Goal: Task Accomplishment & Management: Manage account settings

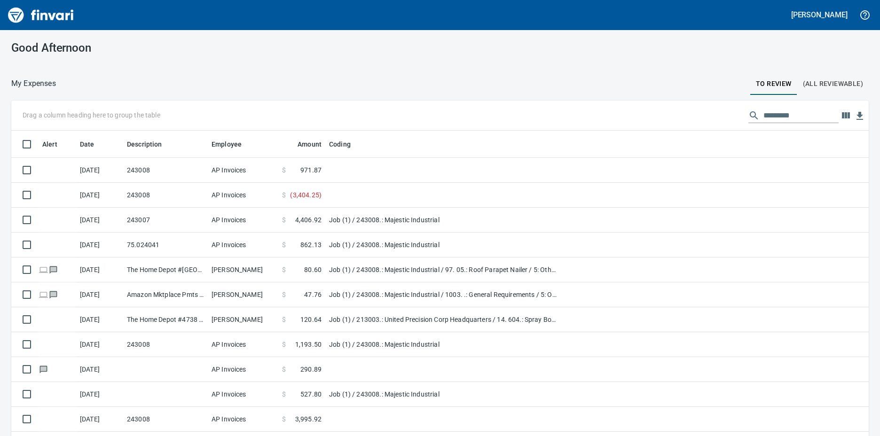
scroll to position [326, 837]
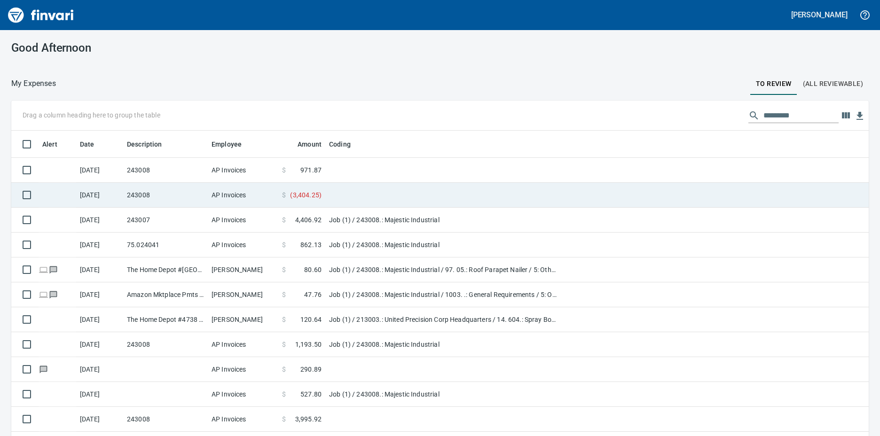
click at [221, 190] on td "AP Invoices" at bounding box center [243, 195] width 71 height 25
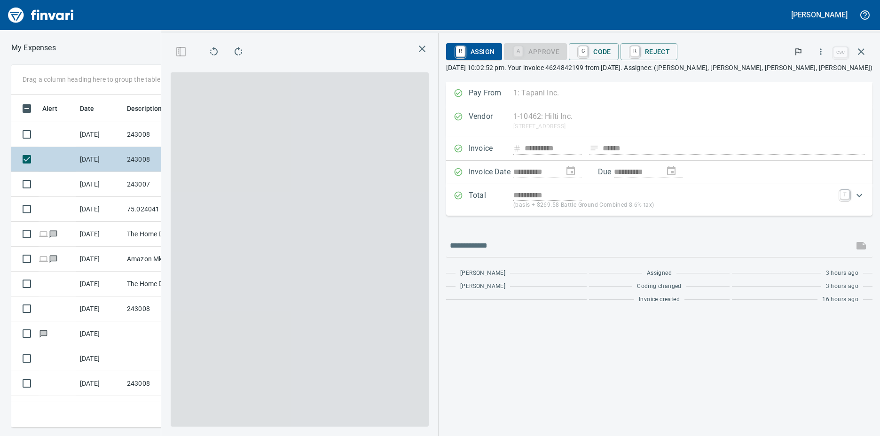
scroll to position [326, 609]
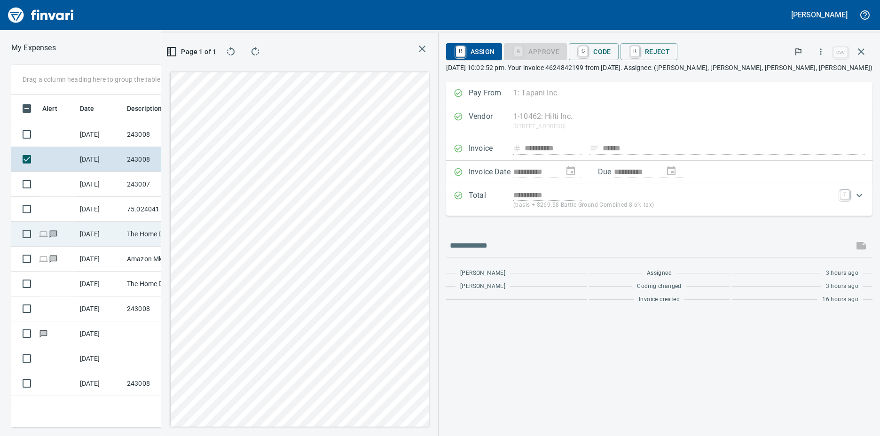
click at [211, 232] on div "Drag a column heading here to group the table Alert Date Description Employee A…" at bounding box center [440, 246] width 880 height 363
click at [861, 51] on icon "button" at bounding box center [861, 51] width 7 height 7
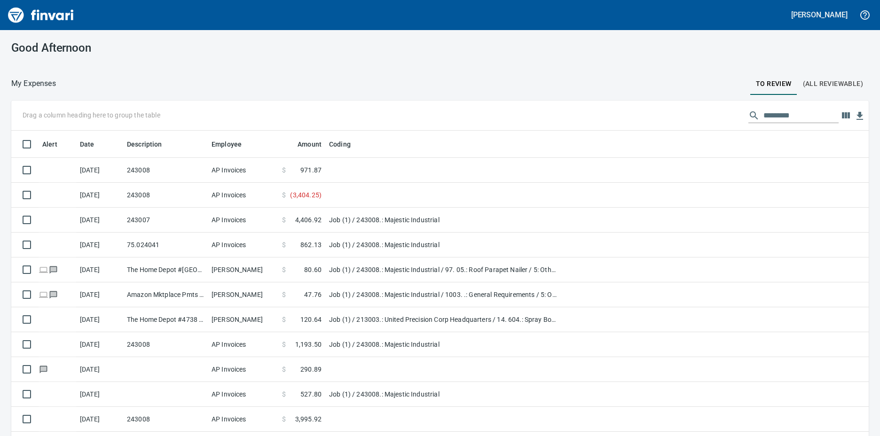
scroll to position [1, 1]
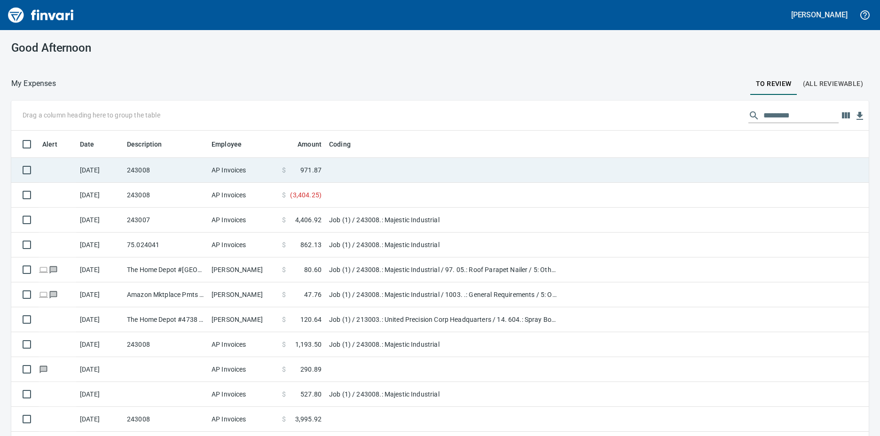
click at [283, 168] on span "$" at bounding box center [284, 170] width 4 height 9
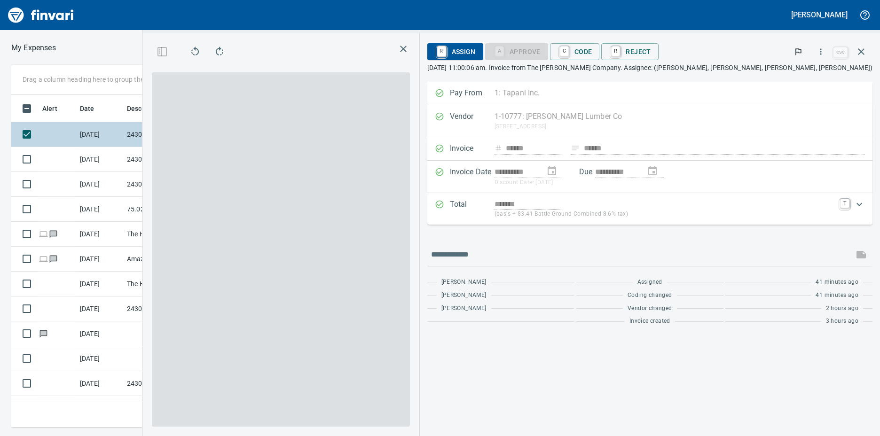
scroll to position [326, 609]
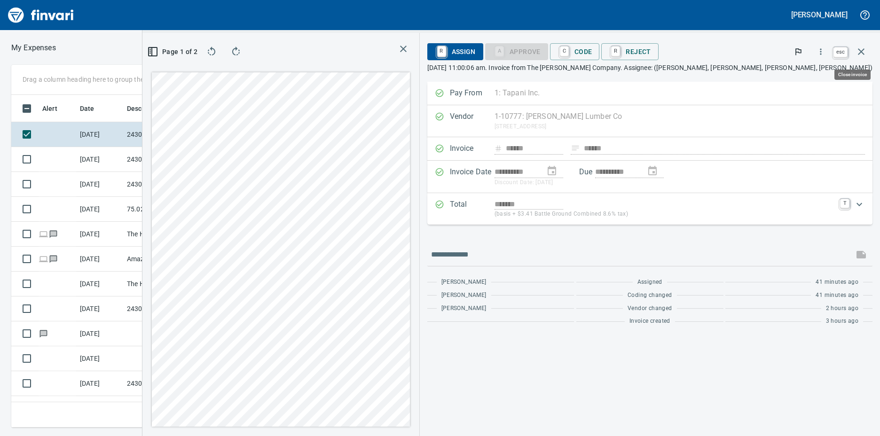
click at [858, 49] on icon "button" at bounding box center [861, 51] width 11 height 11
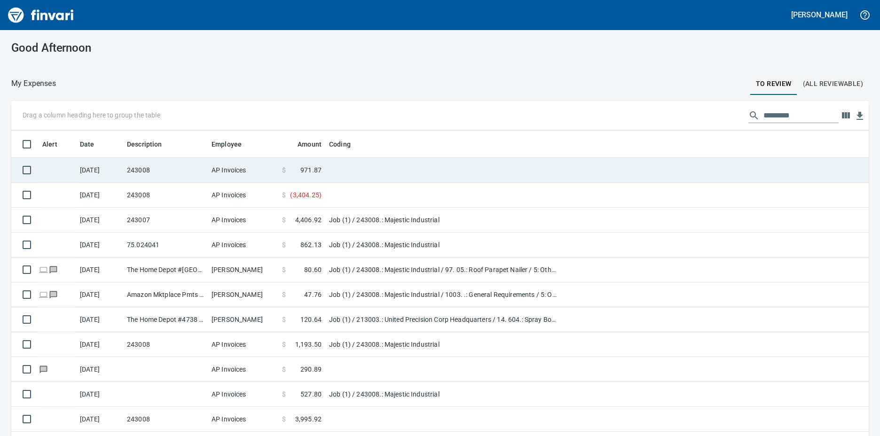
scroll to position [326, 837]
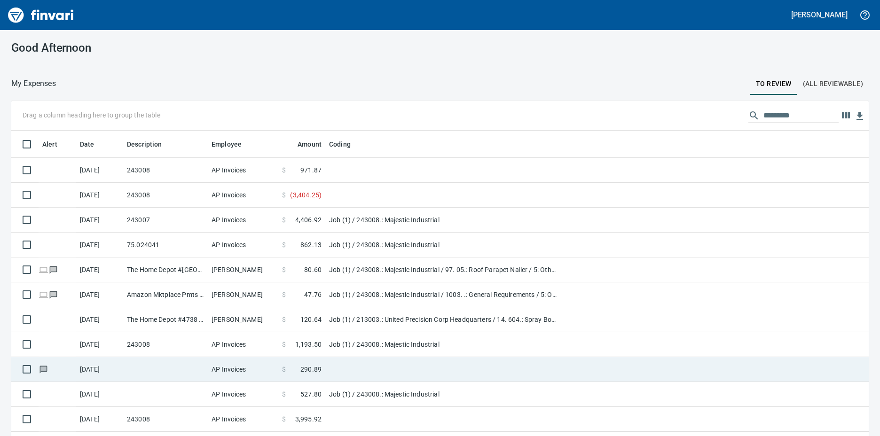
click at [317, 365] on span "290.89" at bounding box center [311, 369] width 21 height 9
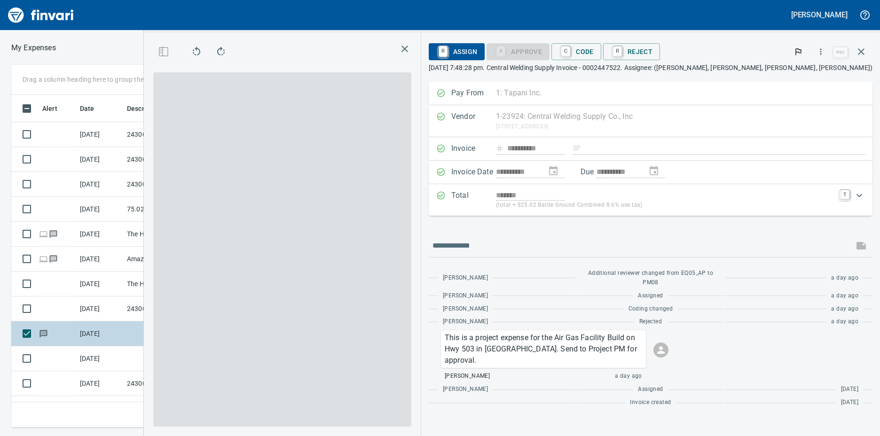
scroll to position [326, 609]
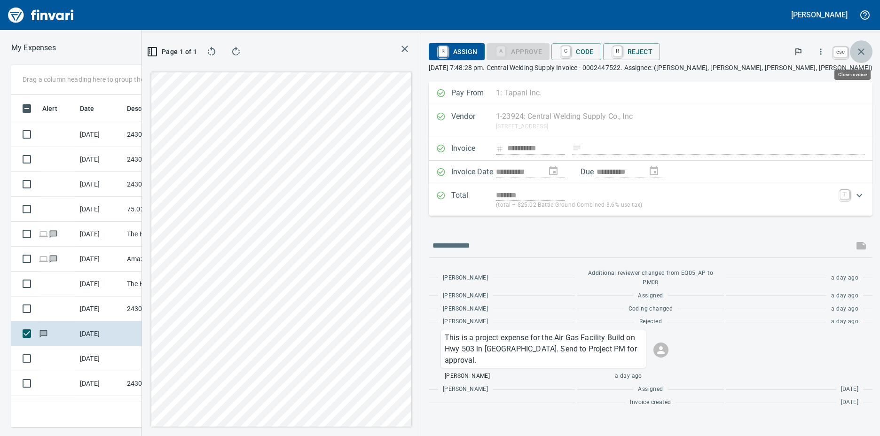
click at [858, 52] on icon "button" at bounding box center [861, 51] width 11 height 11
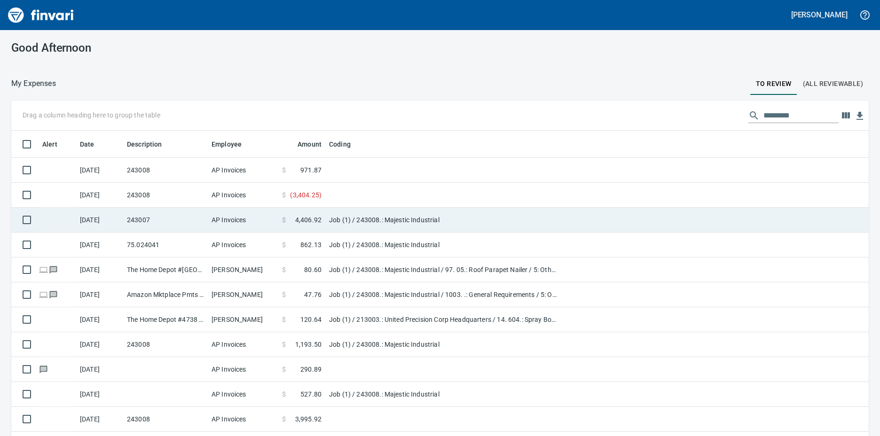
scroll to position [326, 837]
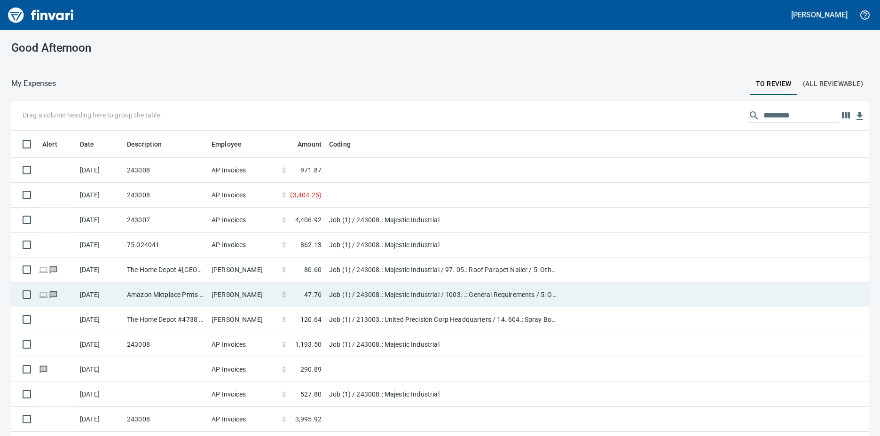
click at [175, 294] on td "Amazon Mktplace Pmts [DOMAIN_NAME][URL] WA" at bounding box center [165, 295] width 85 height 25
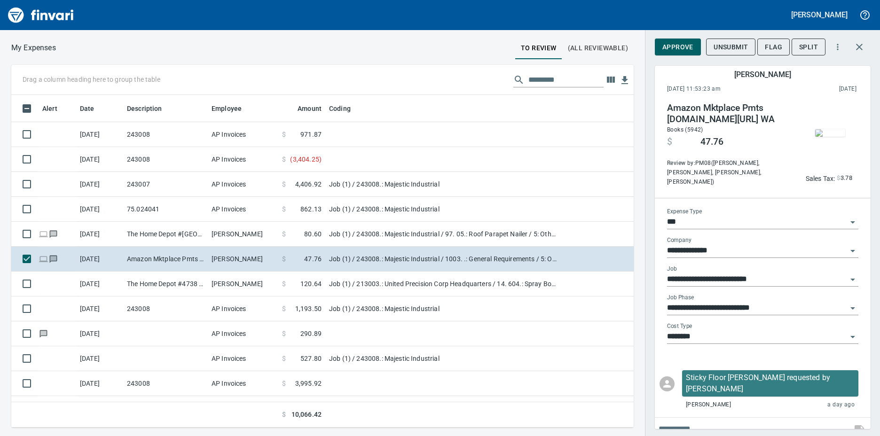
scroll to position [326, 609]
click at [837, 130] on img "button" at bounding box center [830, 133] width 30 height 8
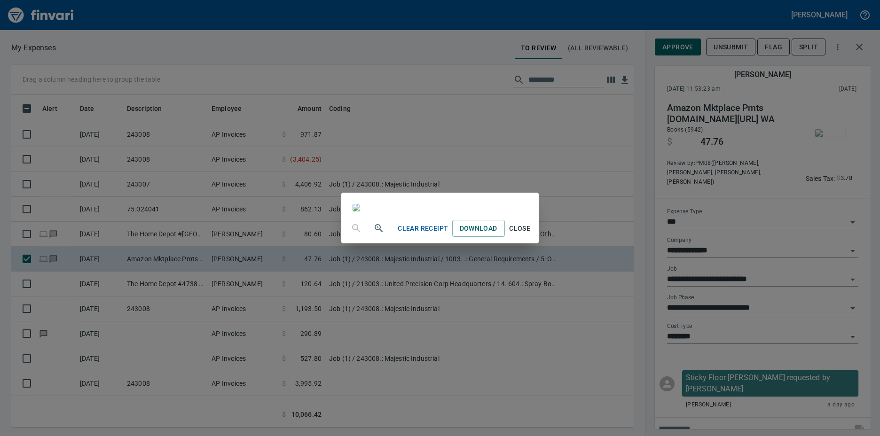
click at [531, 235] on span "Close" at bounding box center [520, 229] width 23 height 12
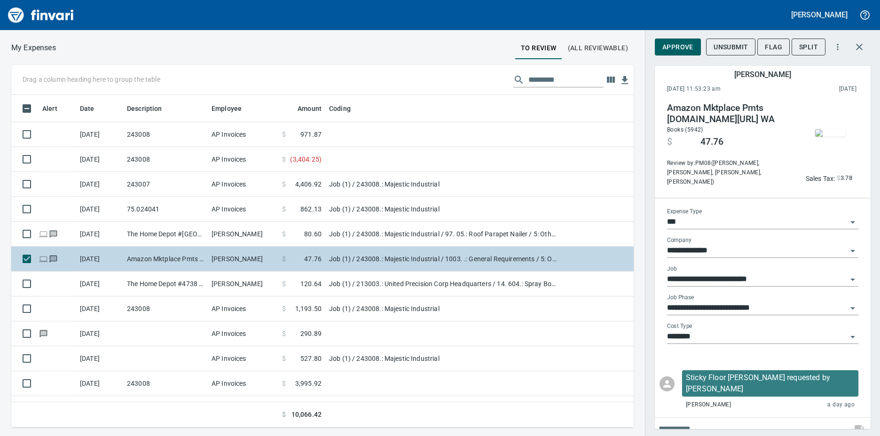
click at [384, 256] on td "Job (1) / 243008.: Majestic Industrial / 1003. .: General Requirements / 5: Oth…" at bounding box center [442, 259] width 235 height 25
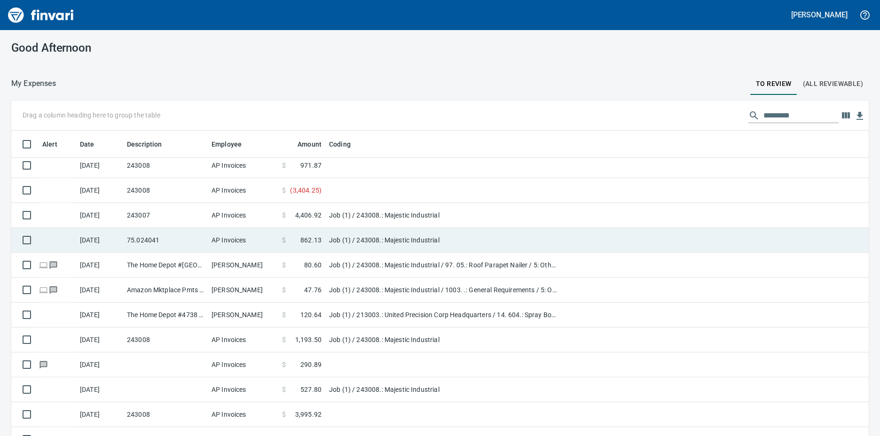
scroll to position [19, 0]
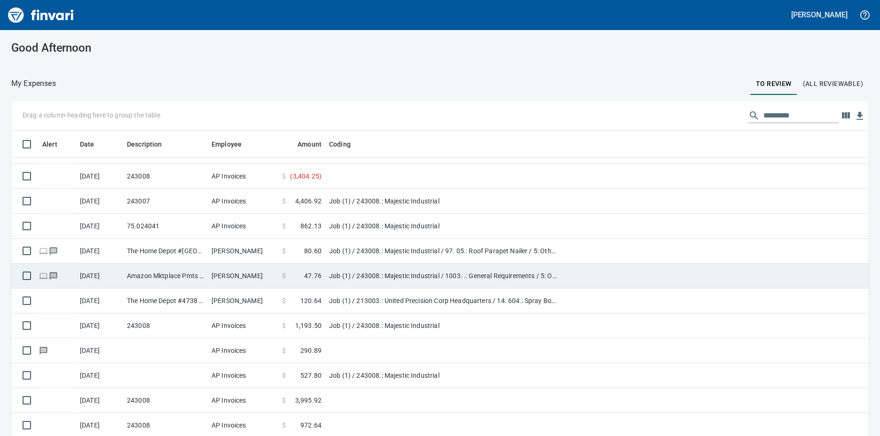
click at [323, 274] on td "$ 47.76" at bounding box center [301, 276] width 47 height 25
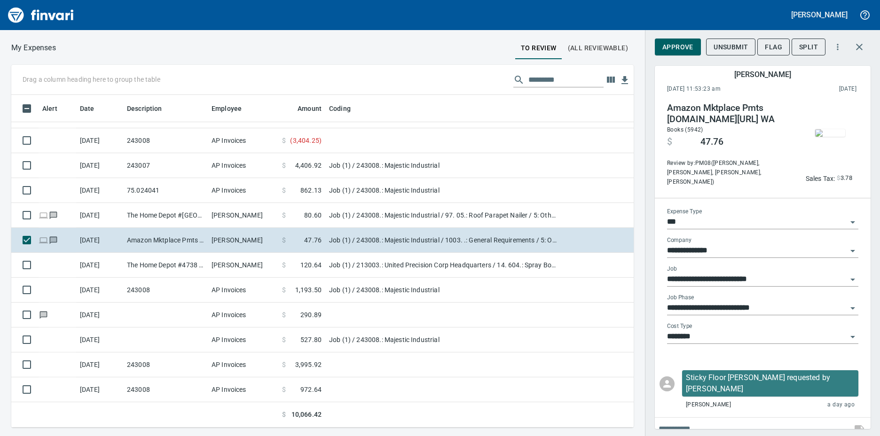
scroll to position [326, 609]
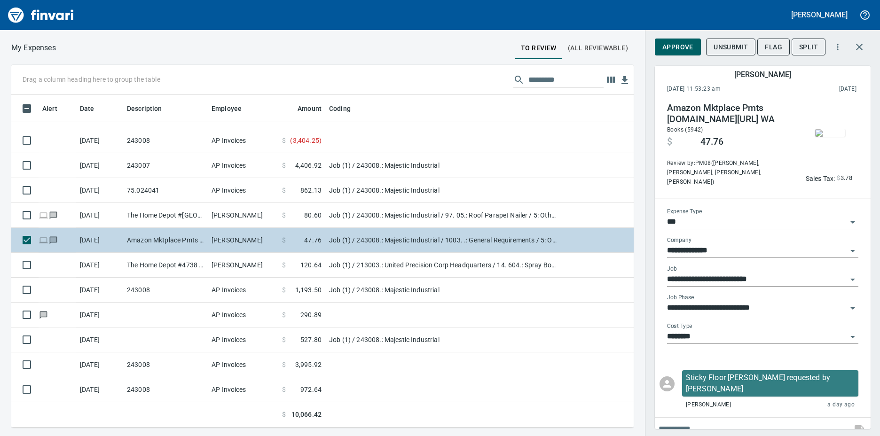
click at [119, 238] on td "[DATE]" at bounding box center [99, 240] width 47 height 25
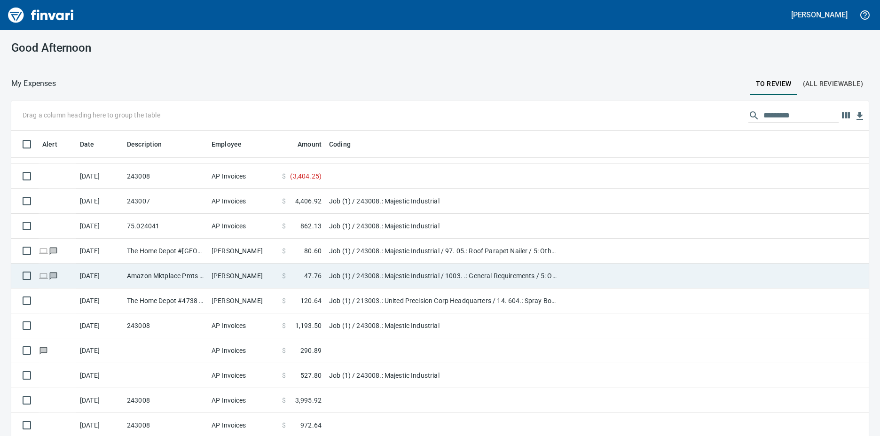
scroll to position [326, 835]
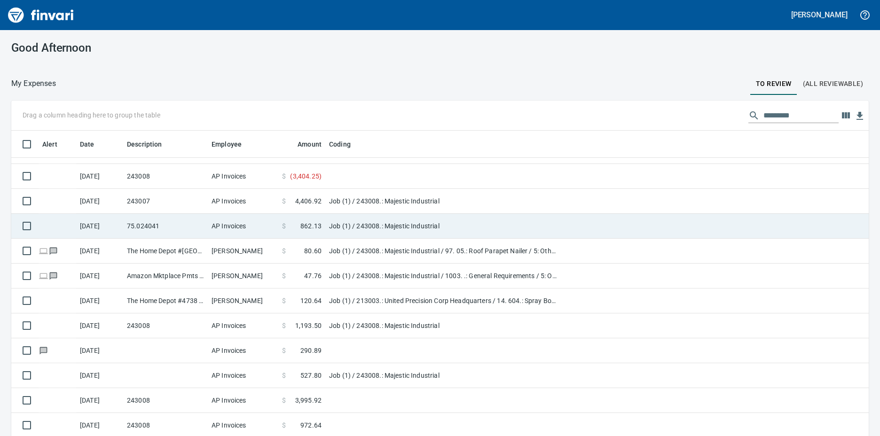
click at [243, 231] on td "AP Invoices" at bounding box center [243, 226] width 71 height 25
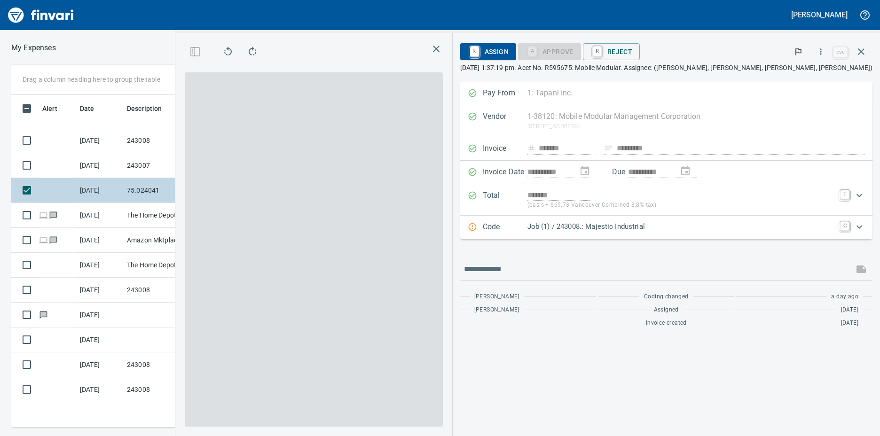
scroll to position [326, 609]
click at [640, 227] on p "Job (1) / 243008.: Majestic Industrial" at bounding box center [681, 226] width 307 height 11
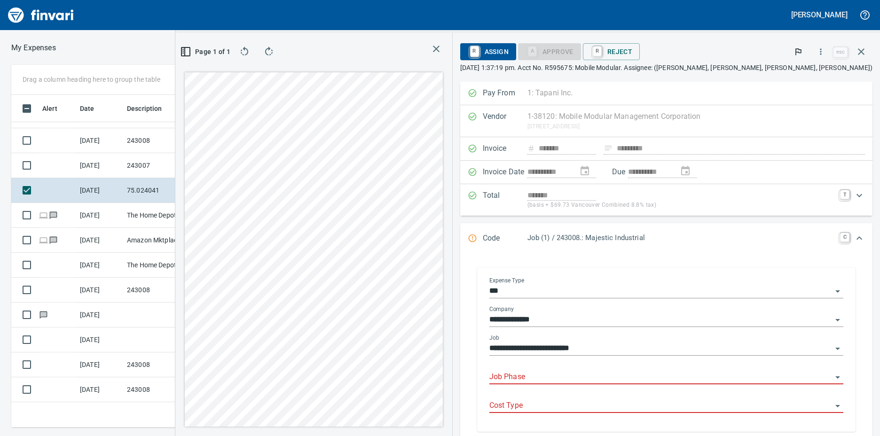
click at [625, 342] on input "**********" at bounding box center [661, 348] width 343 height 13
click at [832, 343] on icon "Open" at bounding box center [837, 348] width 11 height 11
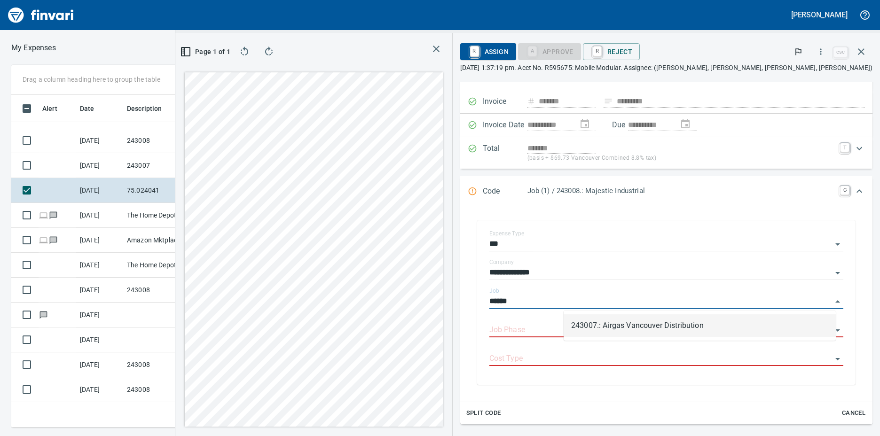
click at [625, 324] on li "243007.: Airgas Vancouver Distribution" at bounding box center [700, 326] width 272 height 23
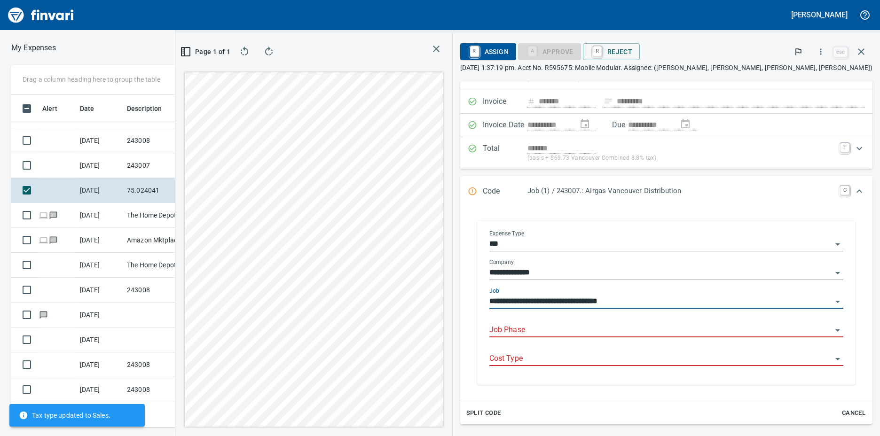
type input "**********"
click at [595, 326] on input "Job Phase" at bounding box center [661, 330] width 343 height 13
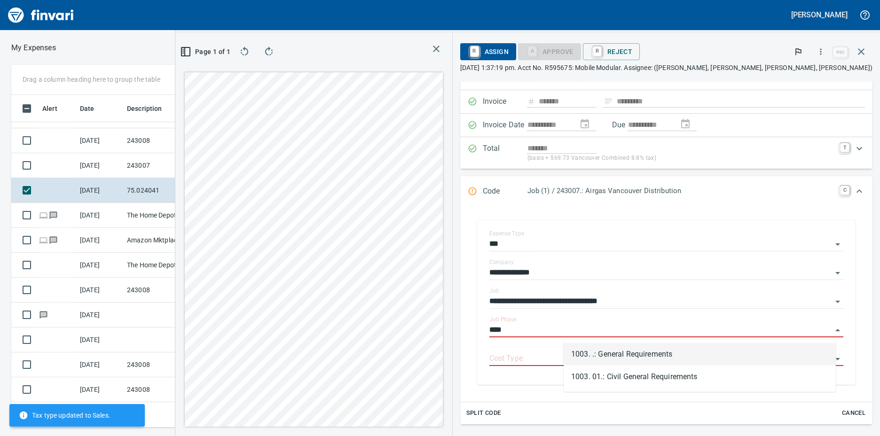
click at [633, 352] on li "1003. .: General Requirements" at bounding box center [700, 354] width 272 height 23
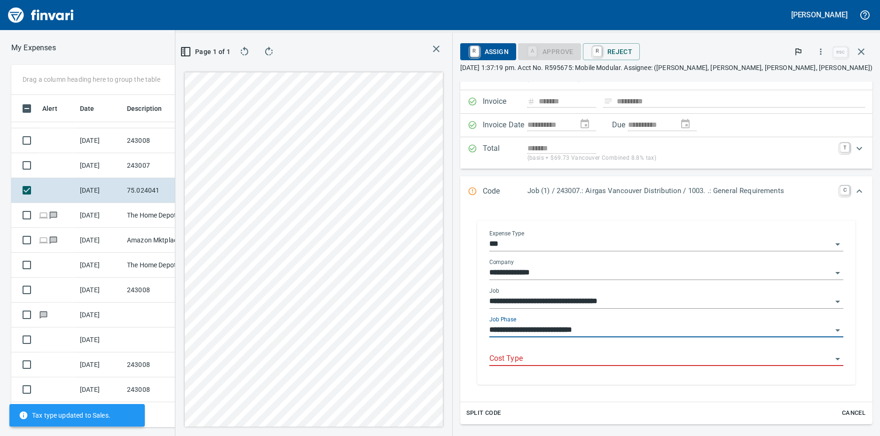
type input "**********"
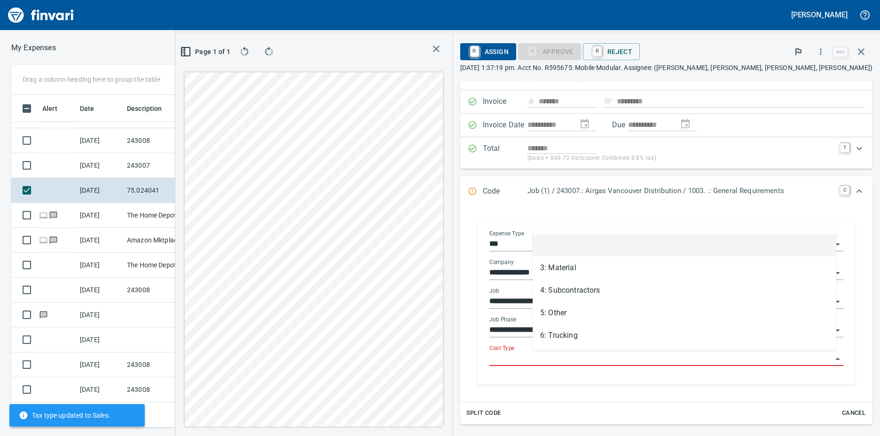
click at [608, 355] on input "Cost Type" at bounding box center [661, 359] width 343 height 13
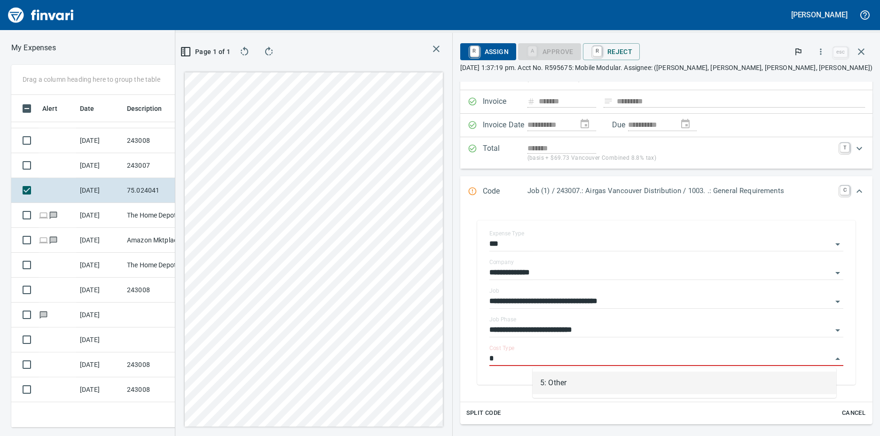
click at [571, 379] on li "5: Other" at bounding box center [685, 383] width 304 height 23
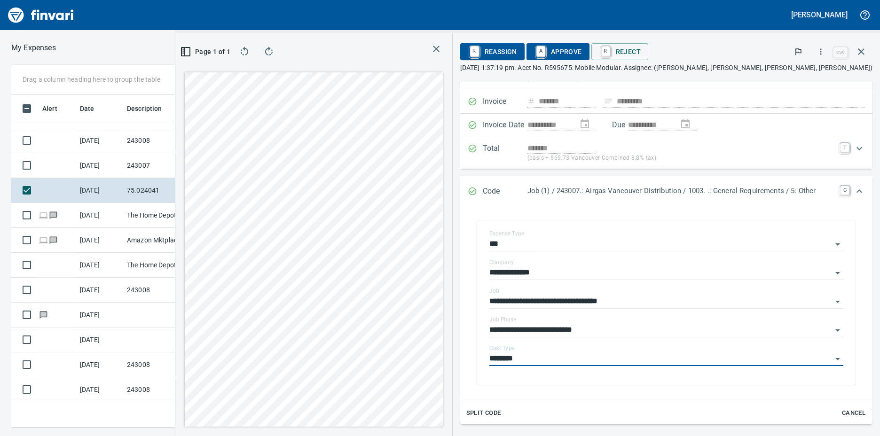
type input "********"
click at [559, 49] on span "A Approve" at bounding box center [558, 52] width 48 height 16
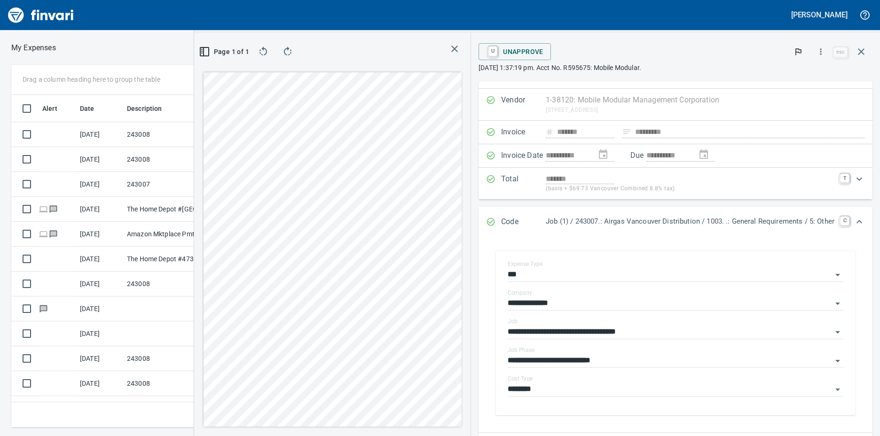
scroll to position [0, 0]
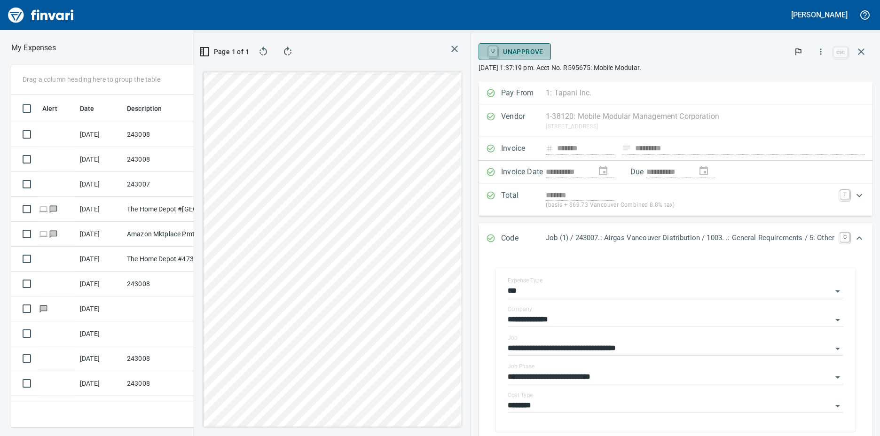
click at [506, 45] on span "U Unapprove" at bounding box center [514, 52] width 57 height 16
click at [503, 51] on span "U Unapprove" at bounding box center [514, 52] width 57 height 16
click at [531, 309] on div "**********" at bounding box center [676, 316] width 336 height 21
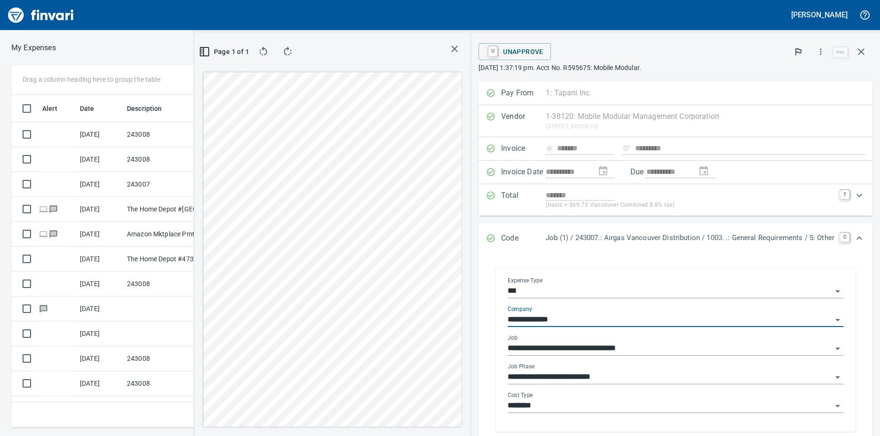
click at [525, 291] on input "***" at bounding box center [670, 291] width 324 height 13
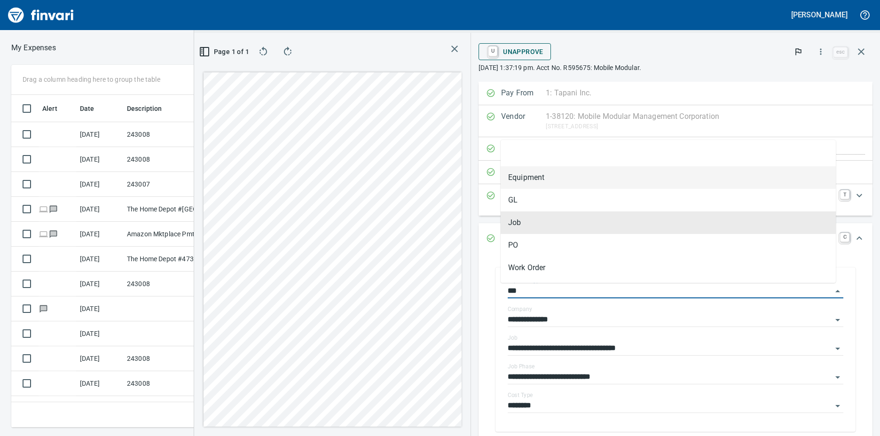
click at [504, 51] on span "U Unapprove" at bounding box center [514, 52] width 57 height 16
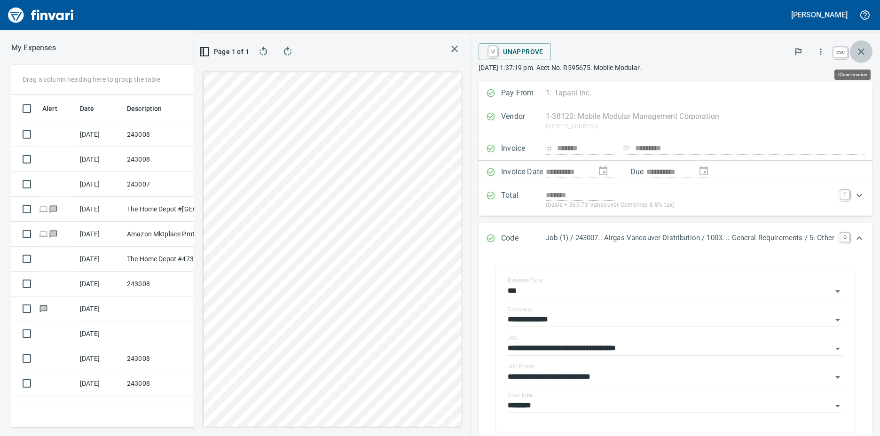
click at [856, 51] on icon "button" at bounding box center [861, 51] width 11 height 11
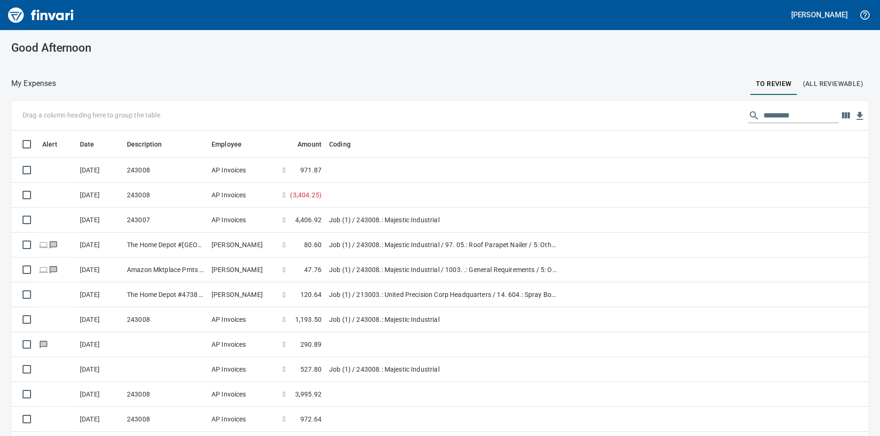
click at [829, 81] on span "(All Reviewable)" at bounding box center [833, 84] width 60 height 12
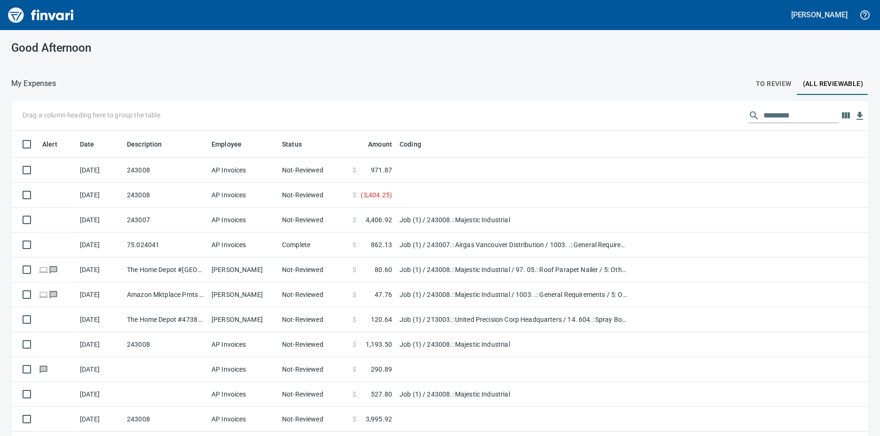
scroll to position [326, 837]
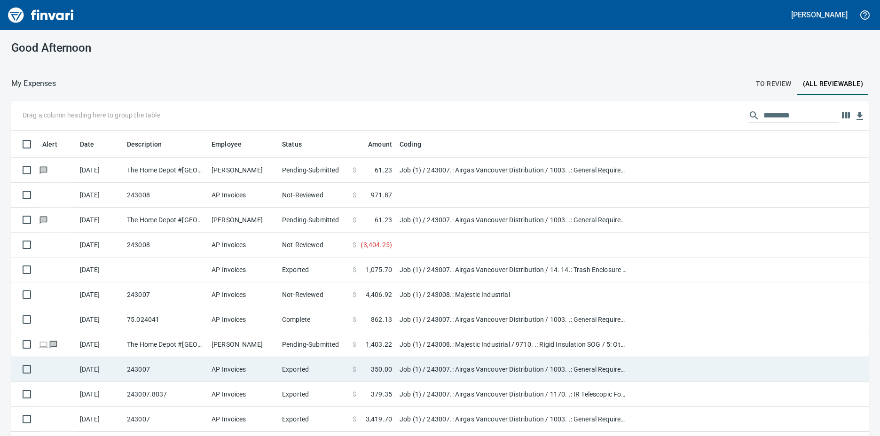
click at [486, 360] on td "Job (1) / 243007.: Airgas Vancouver Distribution / 1003. .: General Requirement…" at bounding box center [513, 369] width 235 height 25
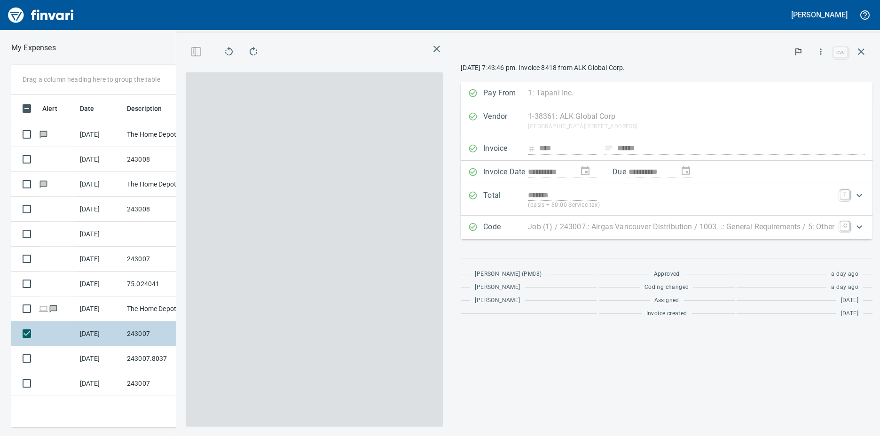
scroll to position [319, 609]
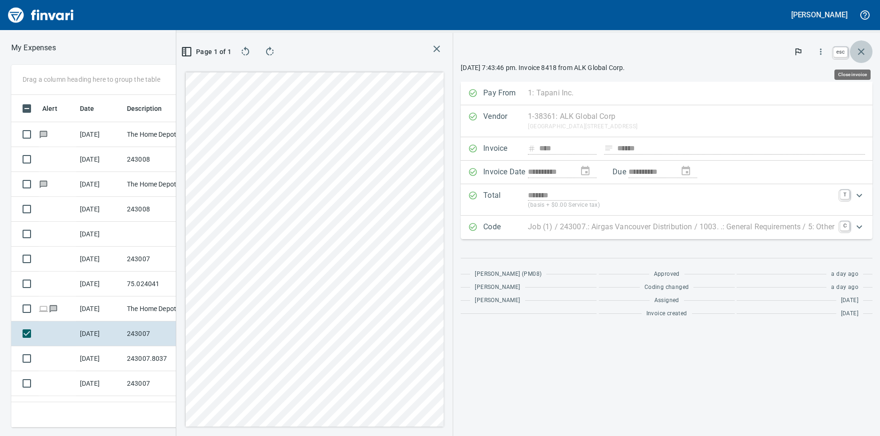
click at [860, 49] on icon "button" at bounding box center [861, 51] width 11 height 11
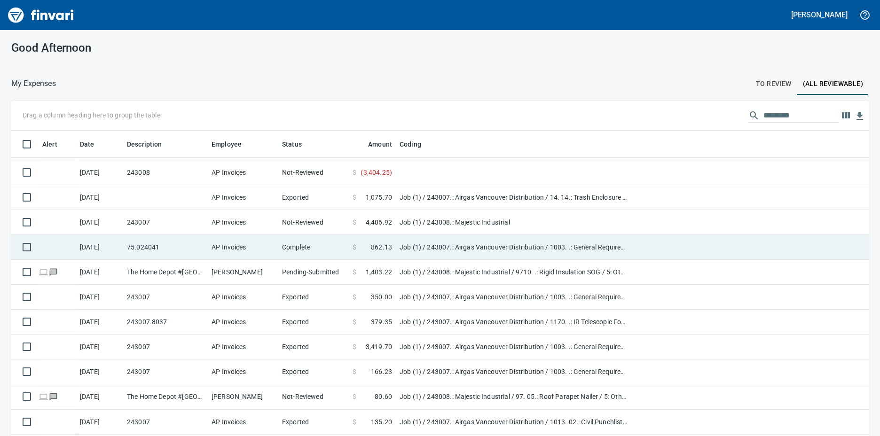
scroll to position [94, 0]
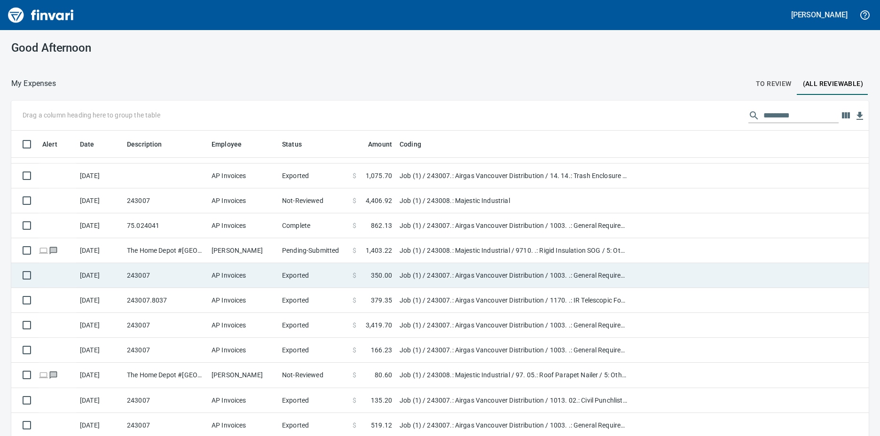
click at [466, 272] on td "Job (1) / 243007.: Airgas Vancouver Distribution / 1003. .: General Requirement…" at bounding box center [513, 275] width 235 height 25
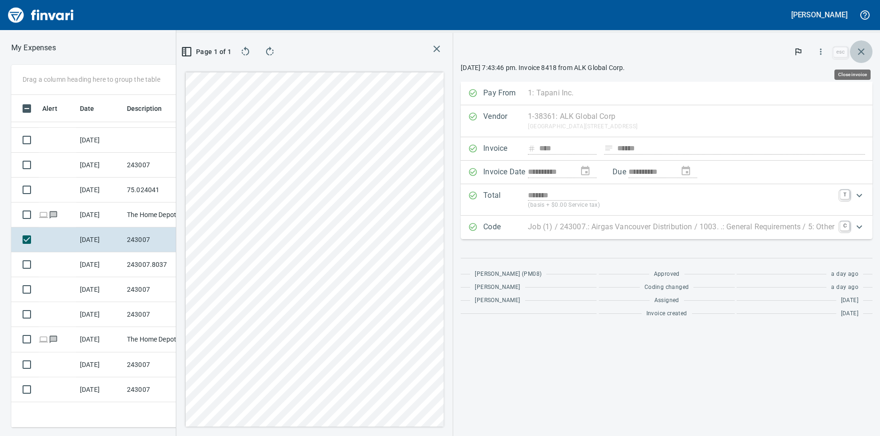
drag, startPoint x: 867, startPoint y: 49, endPoint x: 866, endPoint y: 54, distance: 4.8
click at [866, 54] on icon "button" at bounding box center [861, 51] width 11 height 11
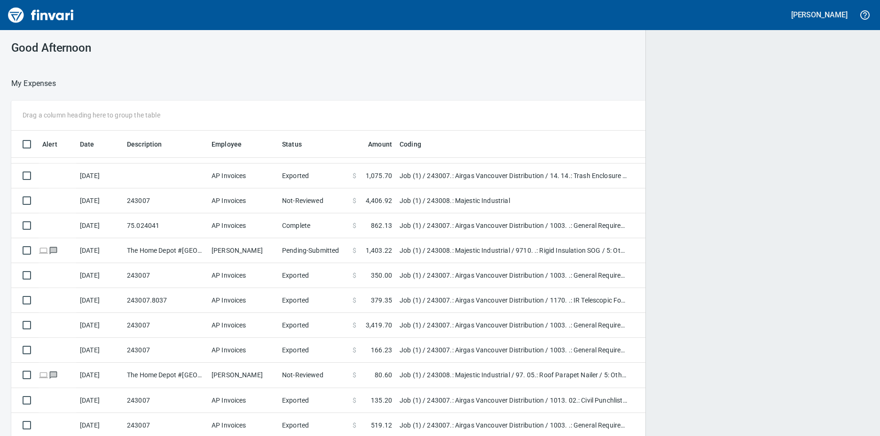
scroll to position [326, 837]
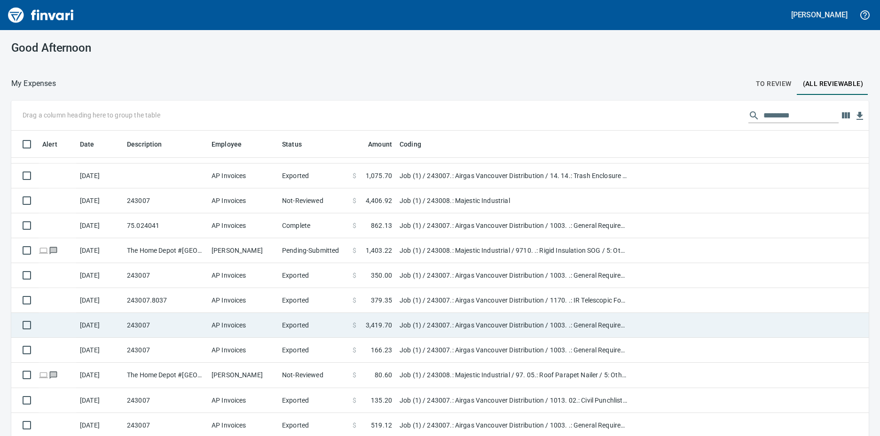
click at [415, 323] on td "Job (1) / 243007.: Airgas Vancouver Distribution / 1003. .: General Requirement…" at bounding box center [513, 325] width 235 height 25
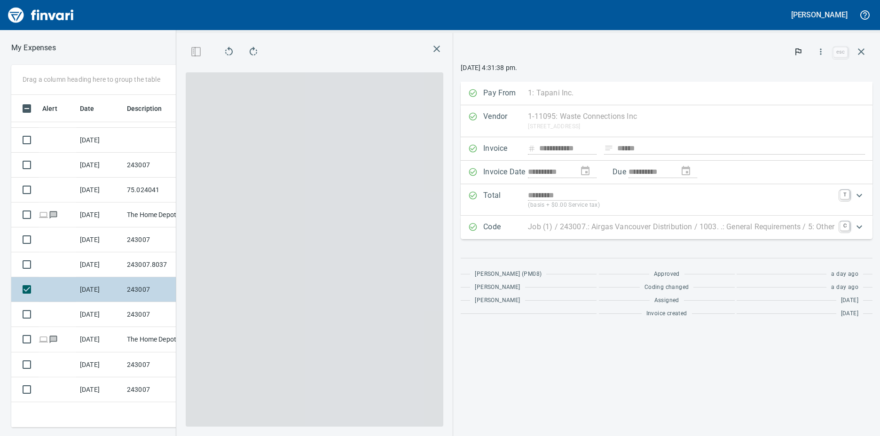
scroll to position [319, 609]
click at [869, 51] on button "button" at bounding box center [861, 51] width 23 height 23
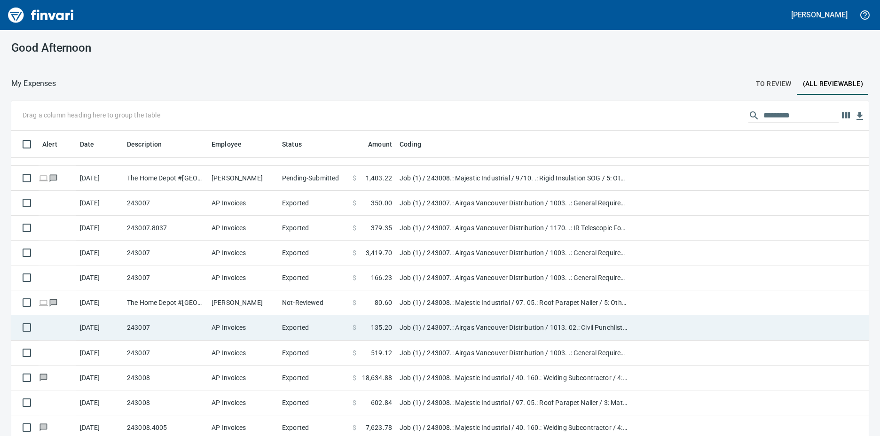
scroll to position [188, 0]
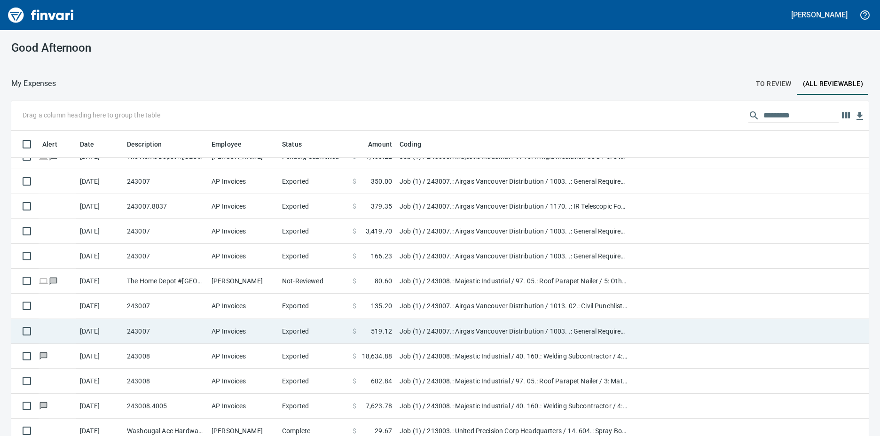
click at [462, 326] on td "Job (1) / 243007.: Airgas Vancouver Distribution / 1003. .: General Requirement…" at bounding box center [513, 331] width 235 height 25
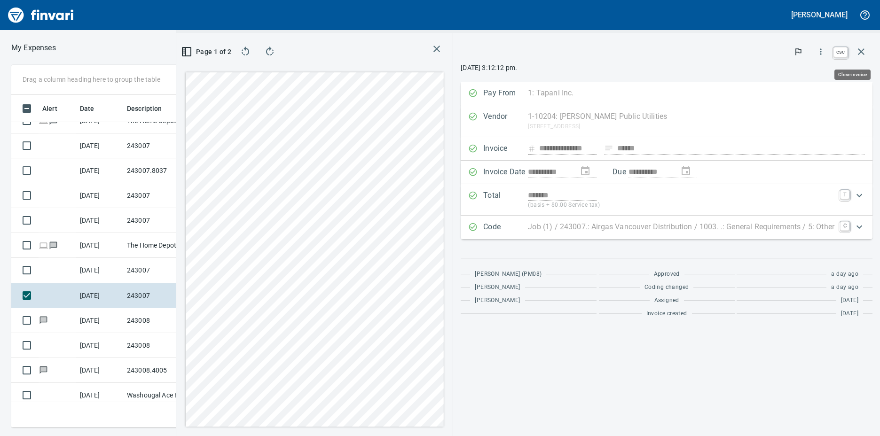
click at [860, 51] on icon "button" at bounding box center [861, 51] width 11 height 11
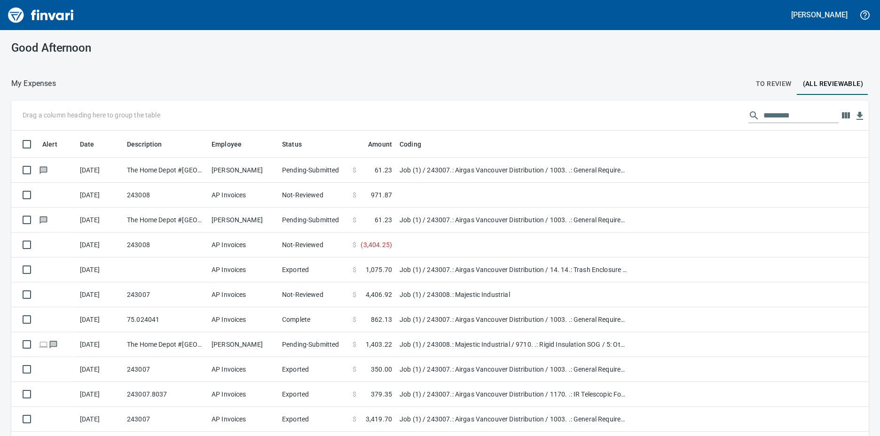
click at [81, 116] on p "Drag a column heading here to group the table" at bounding box center [92, 115] width 138 height 9
click at [777, 113] on input "text" at bounding box center [801, 115] width 75 height 15
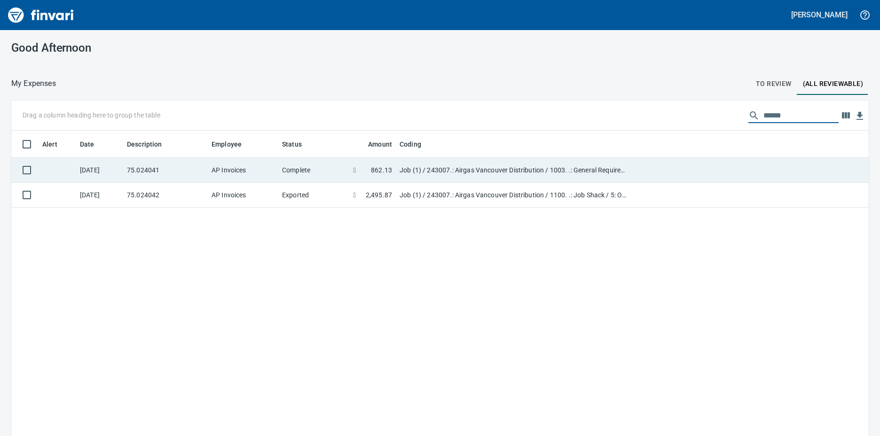
type input "******"
click at [436, 169] on td "Job (1) / 243007.: Airgas Vancouver Distribution / 1003. .: General Requirement…" at bounding box center [513, 170] width 235 height 25
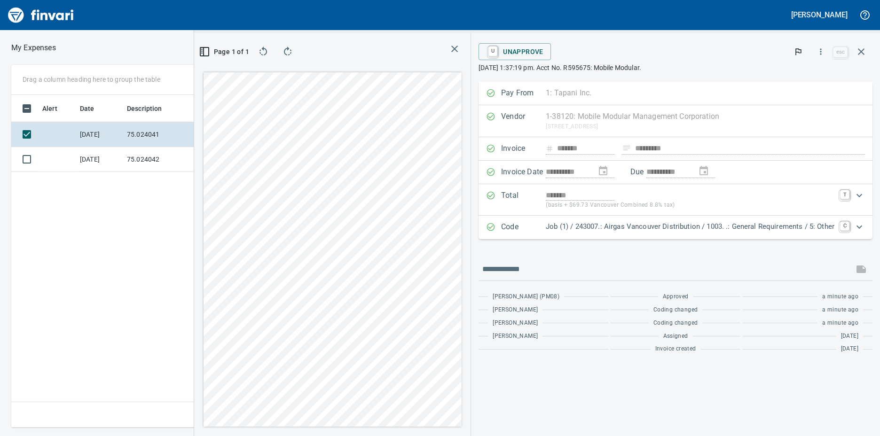
click at [486, 43] on div "U Unapprove" at bounding box center [655, 51] width 353 height 21
click at [500, 44] on span "U Unapprove" at bounding box center [514, 52] width 57 height 16
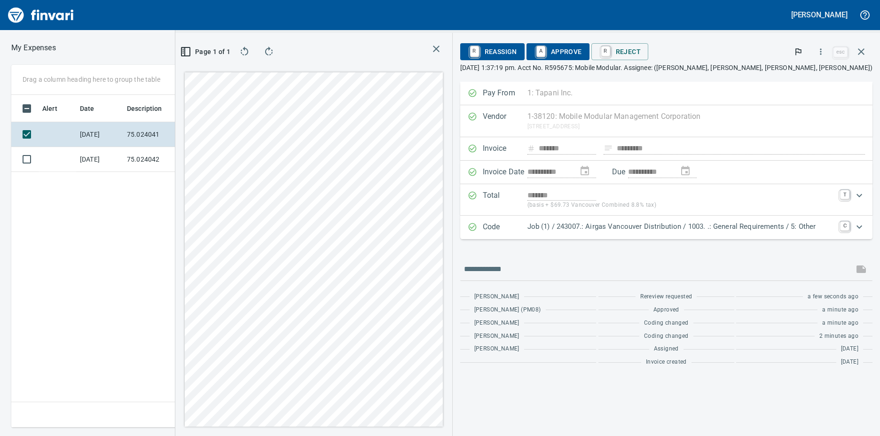
click at [605, 225] on p "Job (1) / 243007.: Airgas Vancouver Distribution / 1003. .: General Requirement…" at bounding box center [681, 226] width 307 height 11
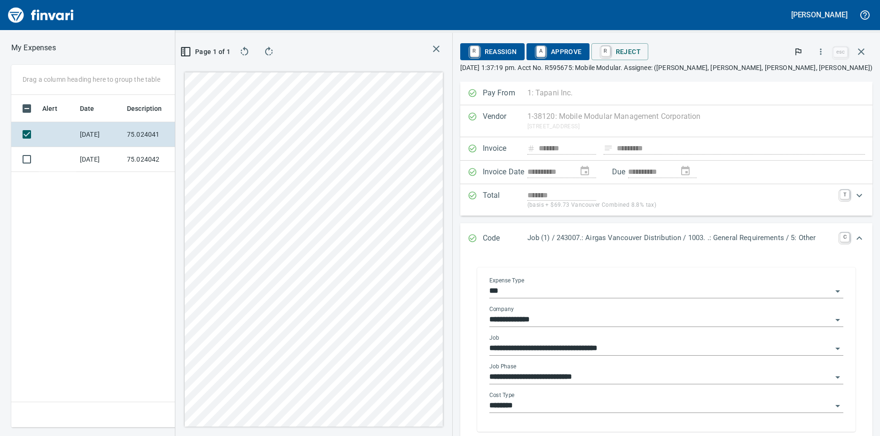
click at [548, 340] on div "**********" at bounding box center [667, 345] width 354 height 21
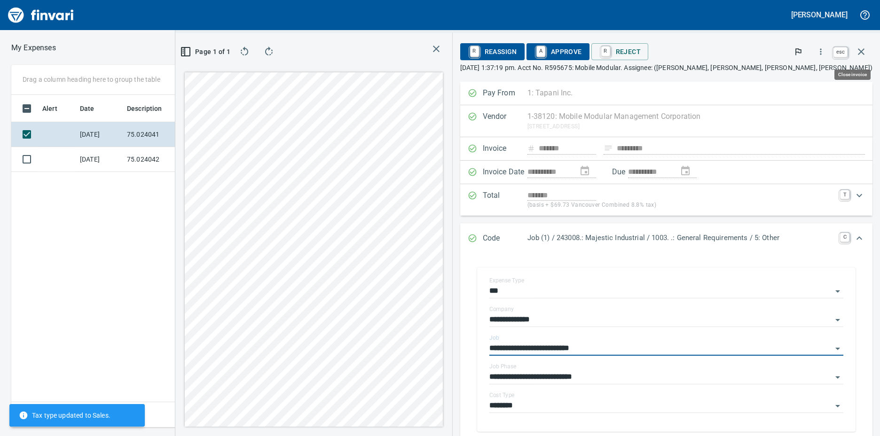
type input "**********"
click at [859, 49] on icon "button" at bounding box center [861, 51] width 7 height 7
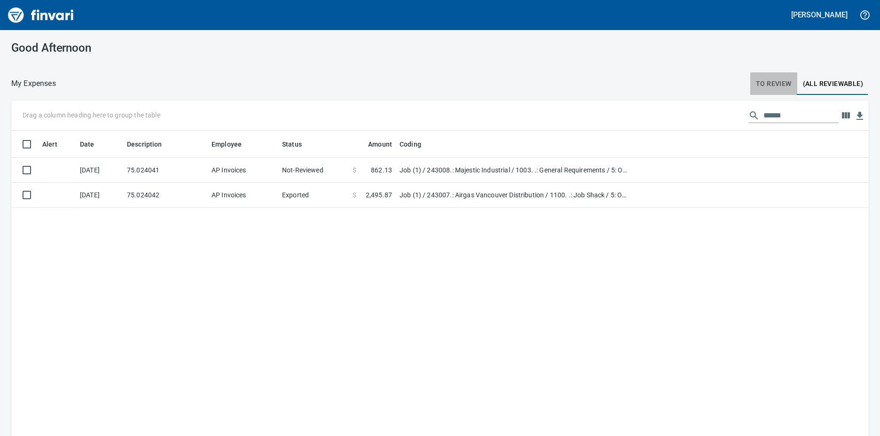
click at [767, 77] on button "To Review" at bounding box center [774, 83] width 47 height 23
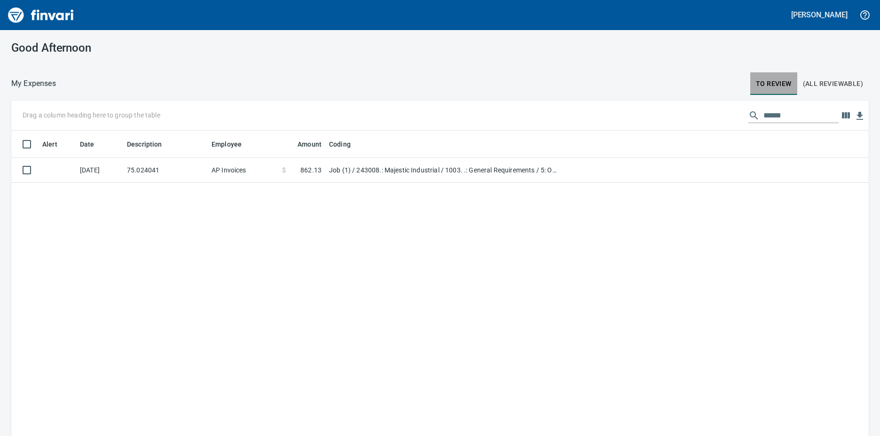
click at [763, 83] on span "To Review" at bounding box center [774, 84] width 36 height 12
drag, startPoint x: 784, startPoint y: 112, endPoint x: 572, endPoint y: 124, distance: 212.4
click at [585, 121] on div "Drag a column heading here to group the table ******" at bounding box center [440, 116] width 858 height 30
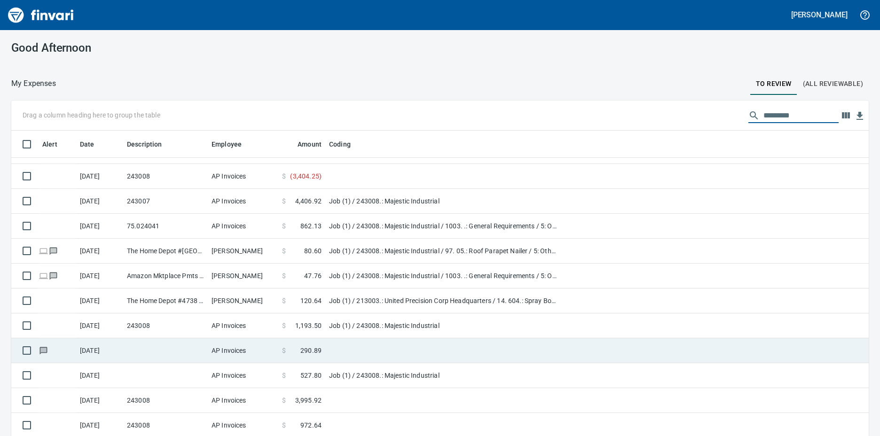
click at [342, 345] on td at bounding box center [442, 351] width 235 height 25
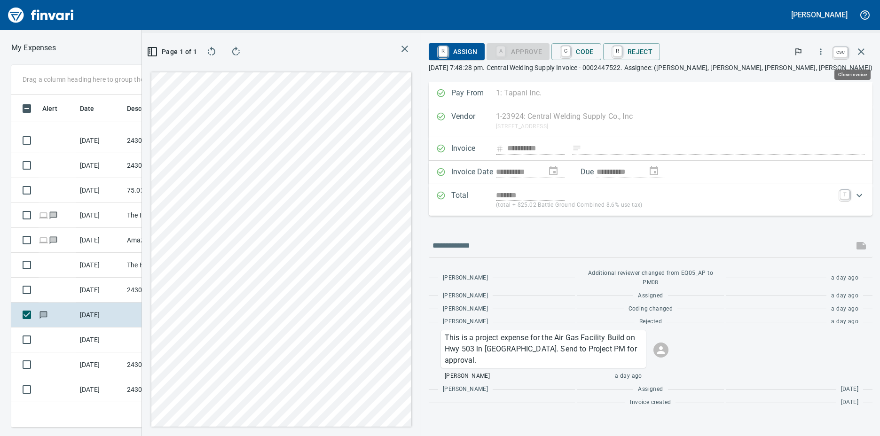
click at [860, 52] on icon "button" at bounding box center [861, 51] width 11 height 11
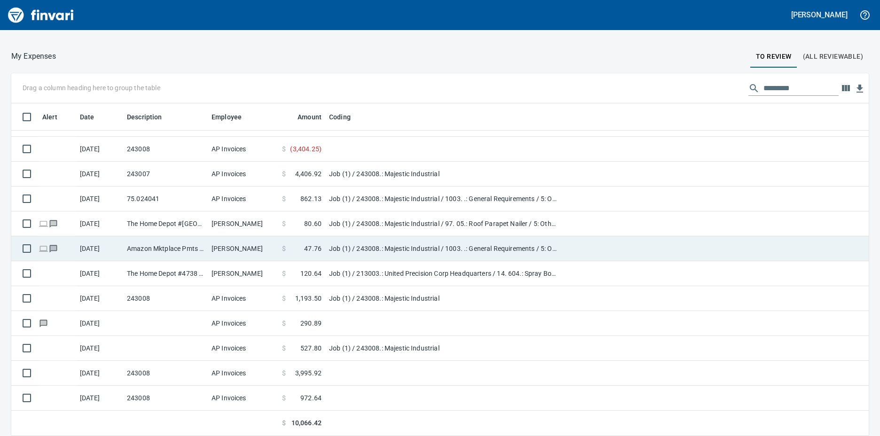
click at [372, 248] on td "Job (1) / 243008.: Majestic Industrial / 1003. .: General Requirements / 5: Oth…" at bounding box center [442, 249] width 235 height 25
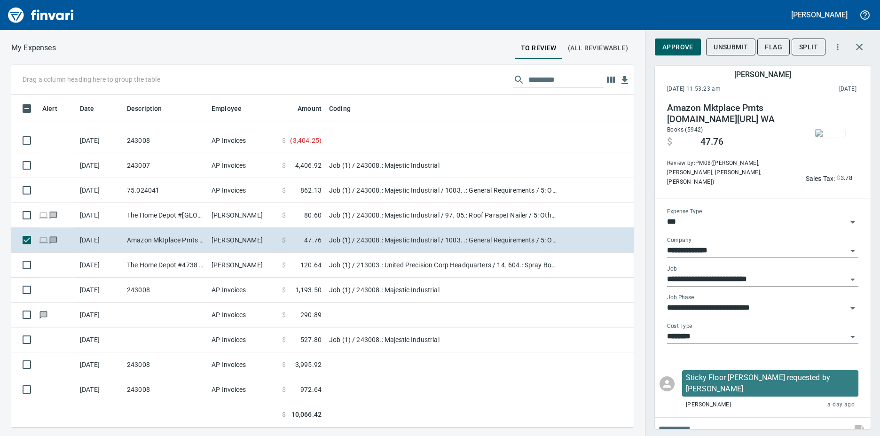
click at [696, 275] on input "**********" at bounding box center [757, 279] width 180 height 13
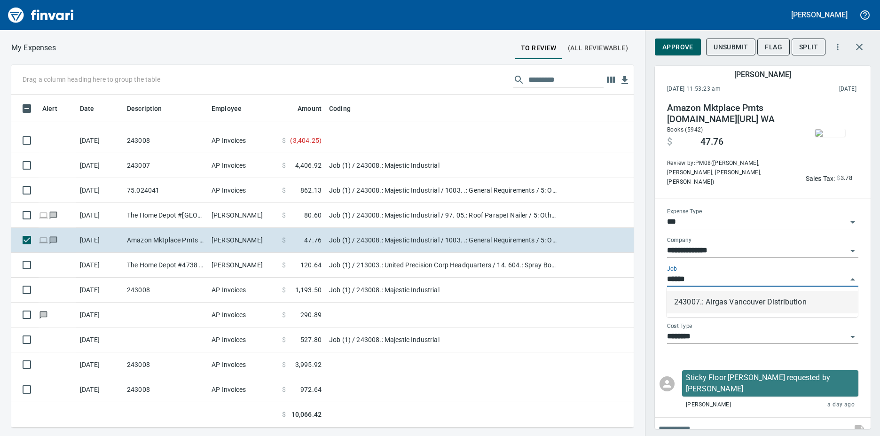
click at [712, 300] on li "243007.: Airgas Vancouver Distribution" at bounding box center [762, 302] width 191 height 23
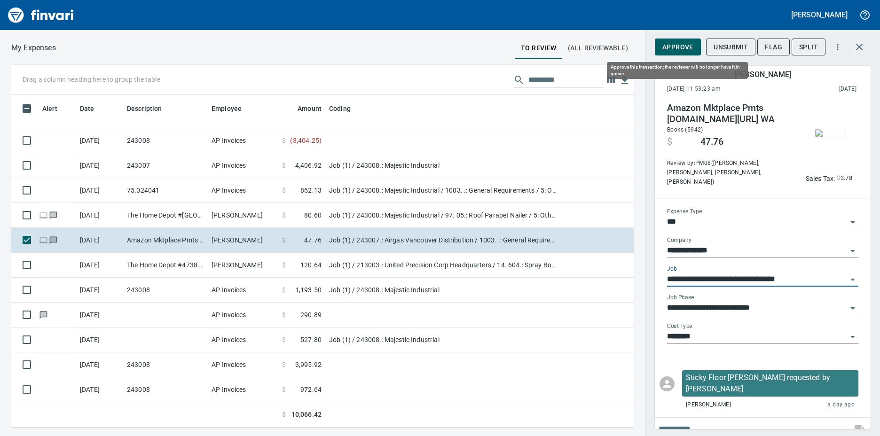
type input "**********"
click at [675, 44] on span "Approve" at bounding box center [678, 47] width 31 height 12
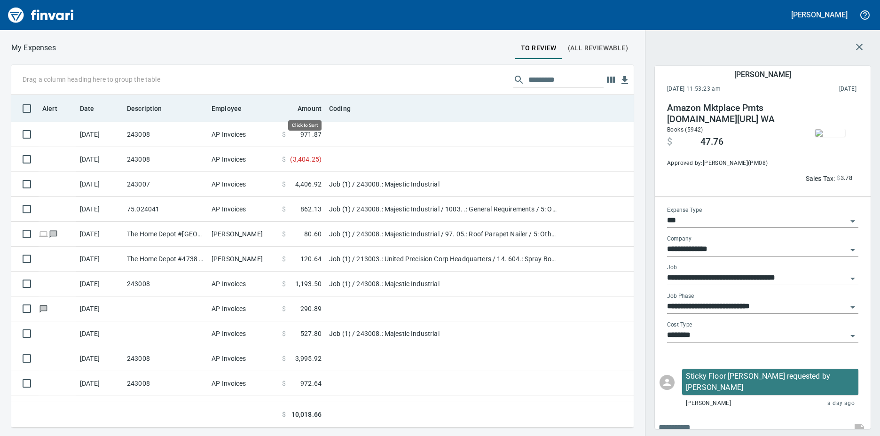
scroll to position [326, 616]
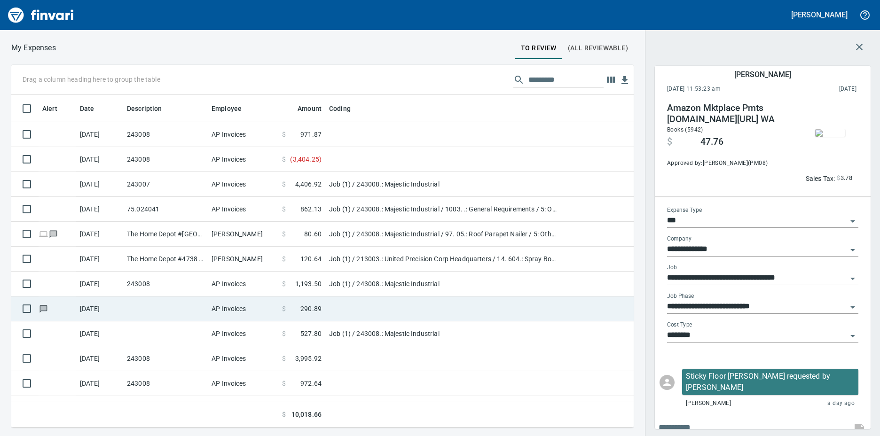
click at [326, 307] on td at bounding box center [442, 309] width 235 height 25
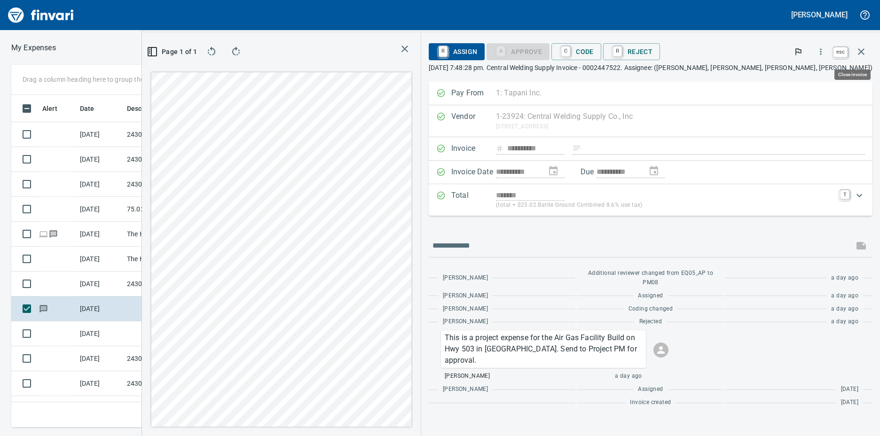
click at [863, 49] on icon "button" at bounding box center [861, 51] width 7 height 7
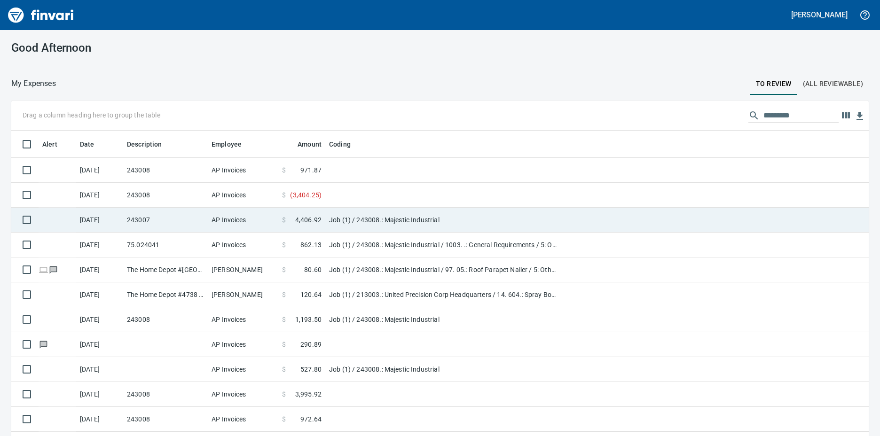
scroll to position [326, 844]
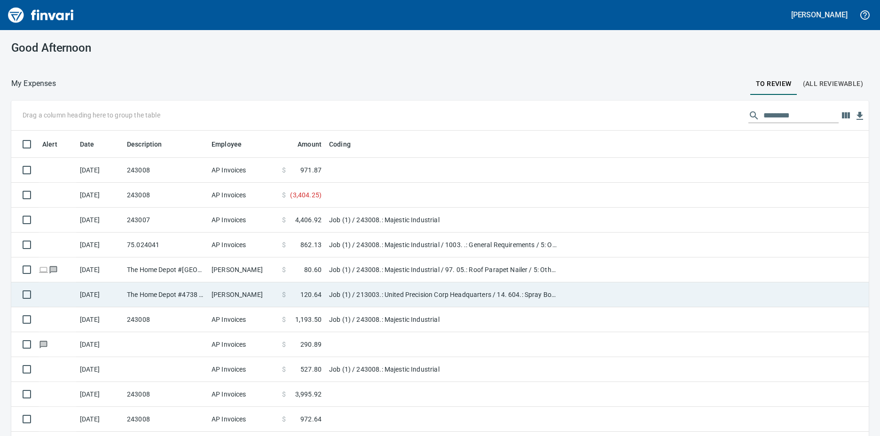
click at [342, 292] on td "Job (1) / 213003.: United Precision Corp Headquarters / 14. 604.: Spray Booth F…" at bounding box center [442, 295] width 235 height 25
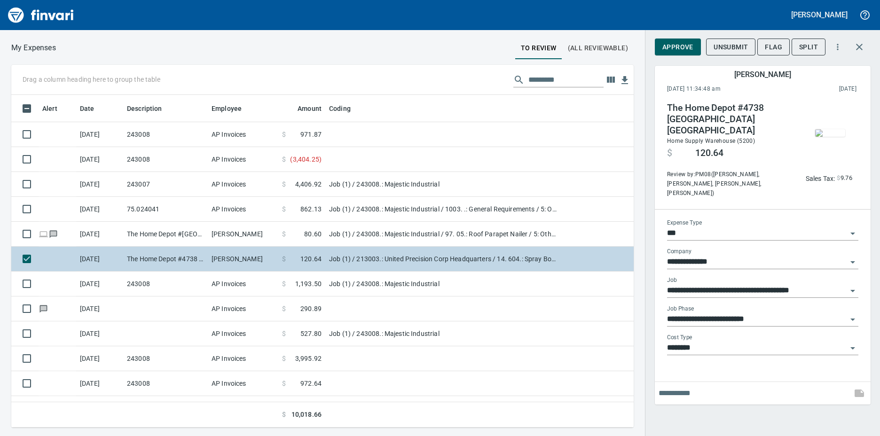
scroll to position [326, 616]
